Goal: Find specific page/section: Find specific page/section

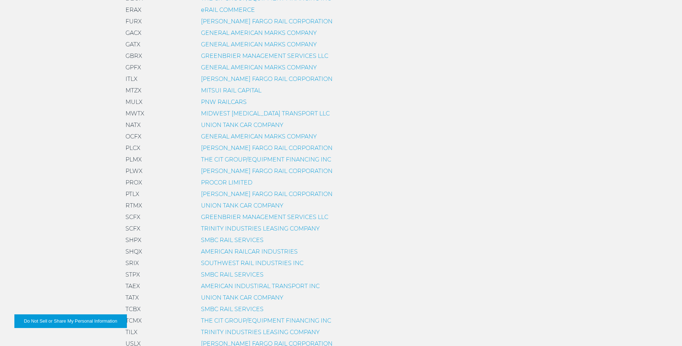
scroll to position [359, 0]
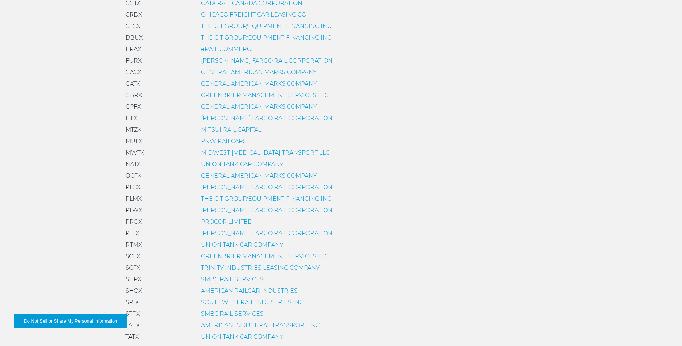
click at [216, 83] on link "GENERAL AMERICAN MARKS COMPANY" at bounding box center [259, 83] width 116 height 7
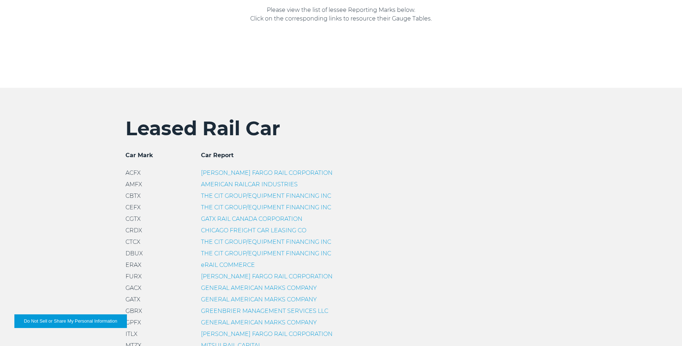
scroll to position [287, 0]
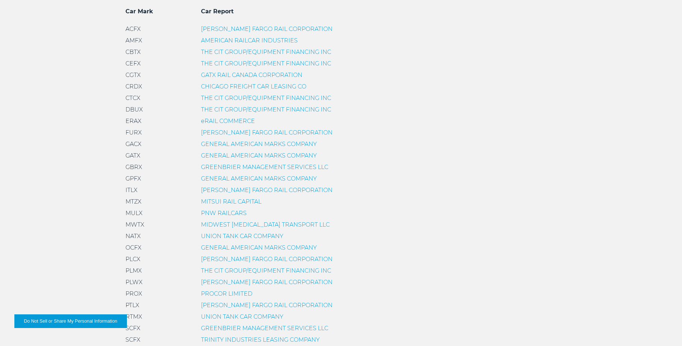
click at [206, 155] on link "GENERAL AMERICAN MARKS COMPANY" at bounding box center [259, 155] width 116 height 7
